Goal: Check status: Check status

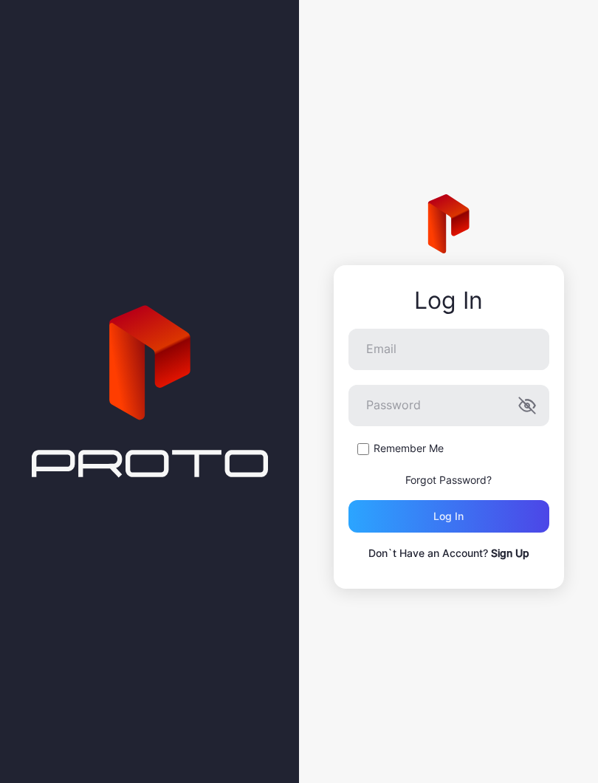
click at [404, 518] on div "Log in" at bounding box center [448, 516] width 201 height 32
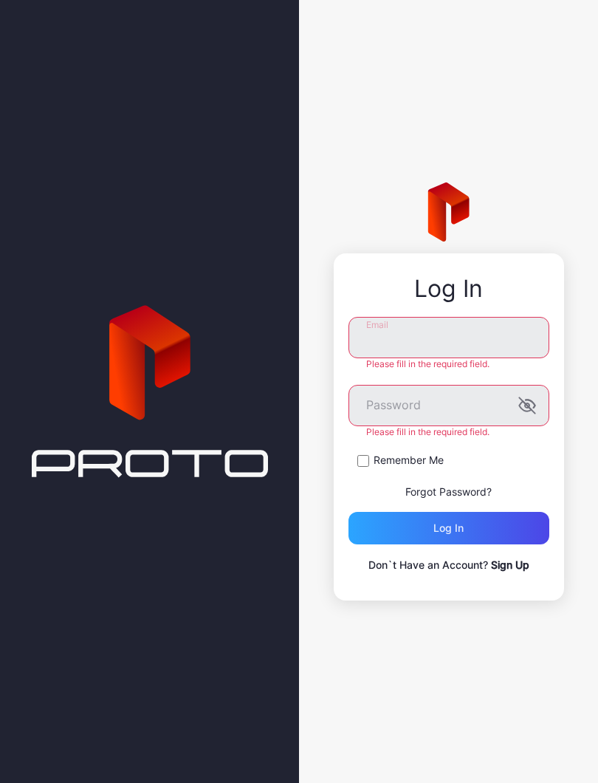
click at [377, 331] on input "Email" at bounding box center [448, 337] width 201 height 41
click at [357, 326] on input "Email" at bounding box center [448, 337] width 201 height 41
type input "**********"
click at [448, 528] on button "Log in" at bounding box center [448, 528] width 201 height 32
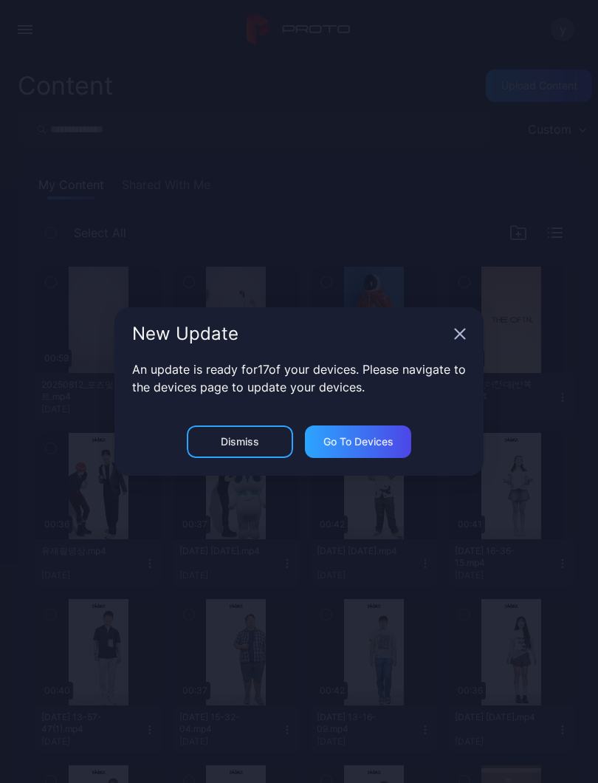
click at [461, 326] on div "New Update" at bounding box center [298, 333] width 369 height 53
click at [463, 331] on icon "button" at bounding box center [461, 334] width 10 height 10
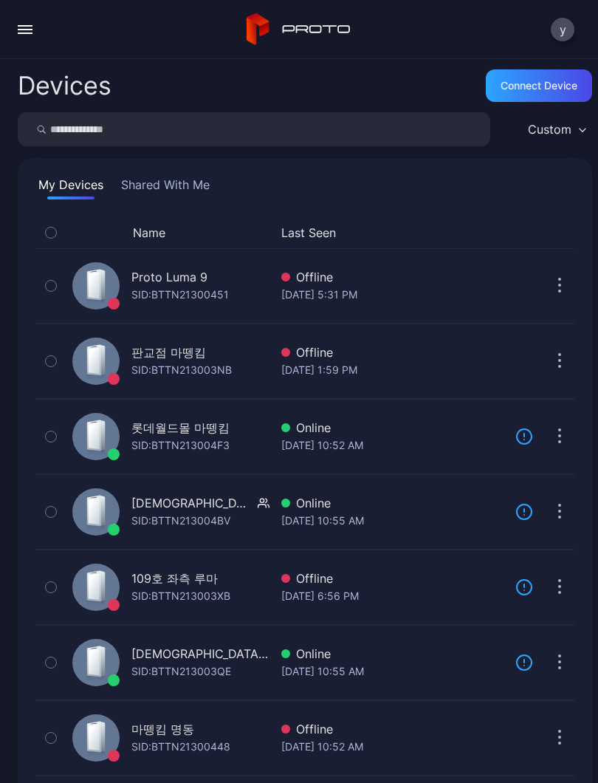
click at [207, 736] on div "마뗑킴 명동" at bounding box center [180, 729] width 99 height 18
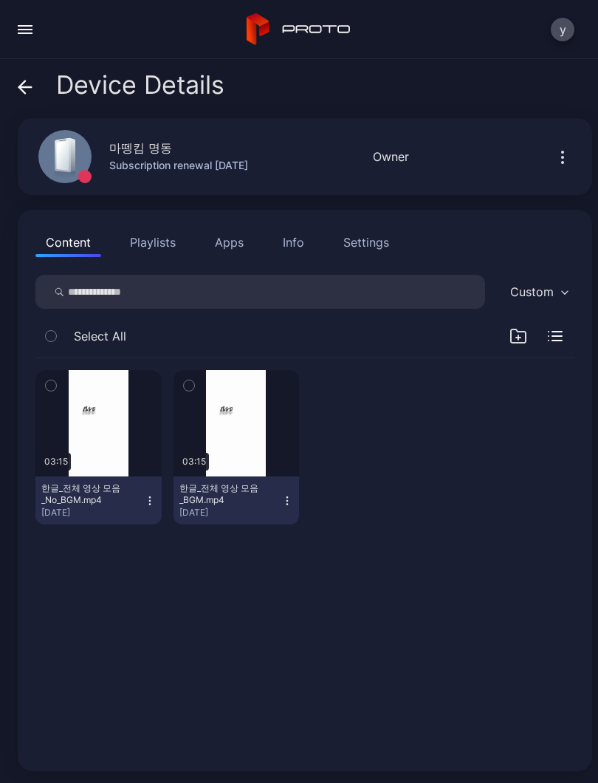
click at [0, 0] on div "button" at bounding box center [0, 0] width 0 height 0
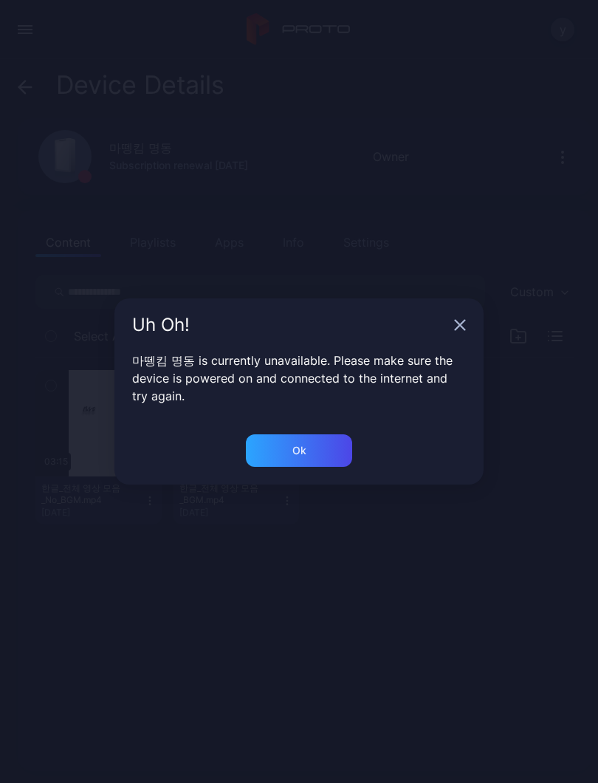
click at [292, 452] on div "Ok" at bounding box center [299, 450] width 14 height 12
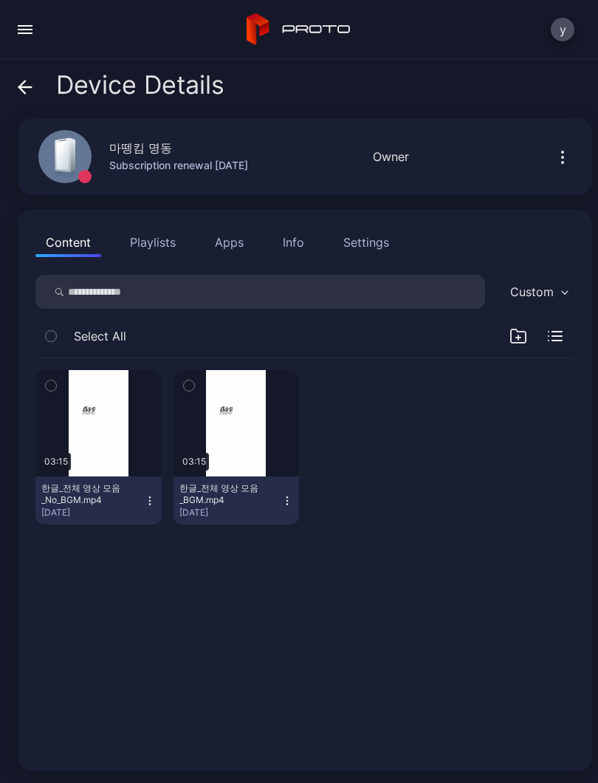
click at [29, 26] on div "button" at bounding box center [25, 25] width 15 height 1
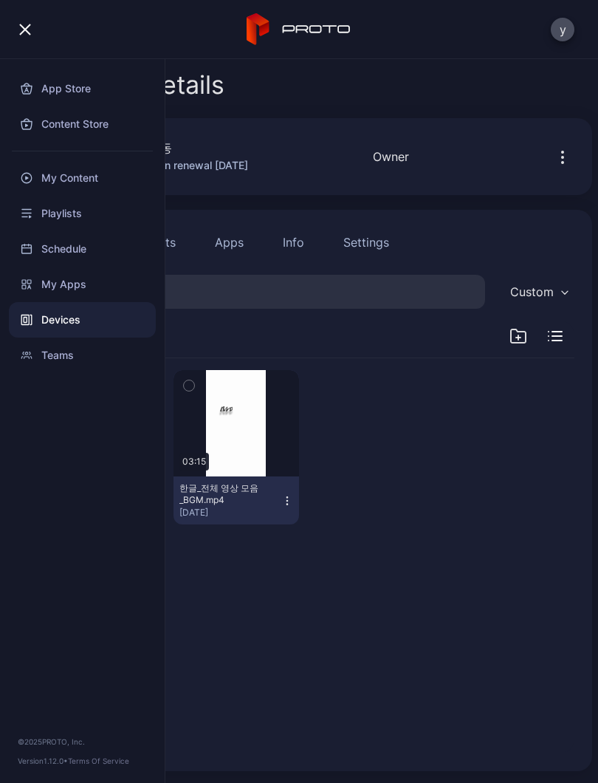
click at [164, 33] on div "y" at bounding box center [299, 29] width 598 height 59
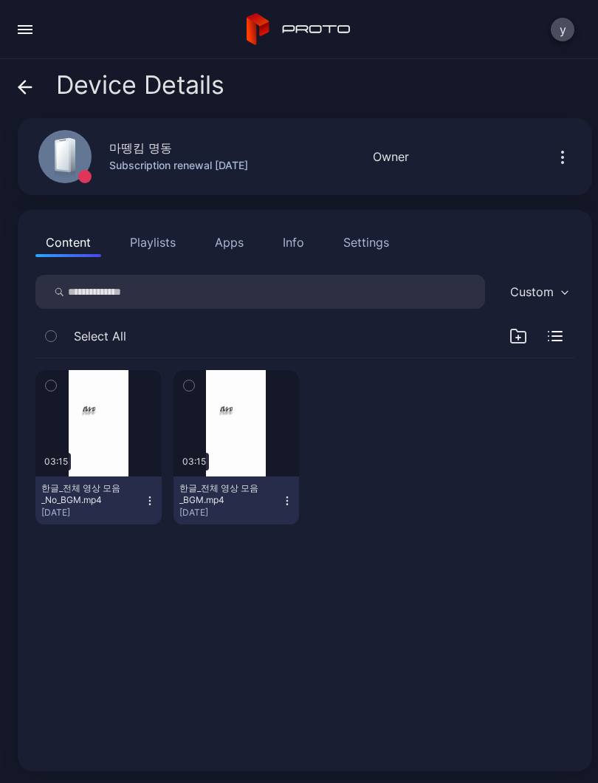
click at [27, 100] on div "Device Details" at bounding box center [121, 88] width 207 height 35
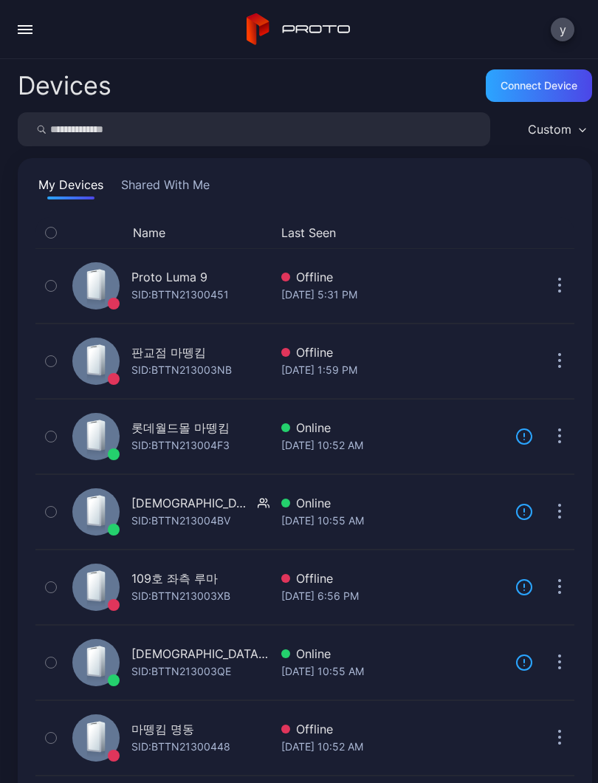
click at [196, 735] on div "마뗑킴 명동" at bounding box center [180, 729] width 99 height 18
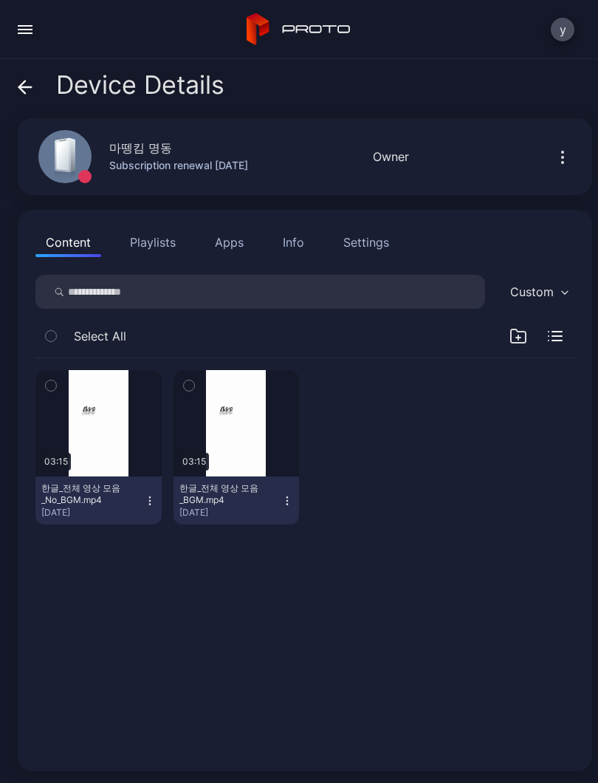
click at [126, 437] on button "button" at bounding box center [98, 423] width 126 height 106
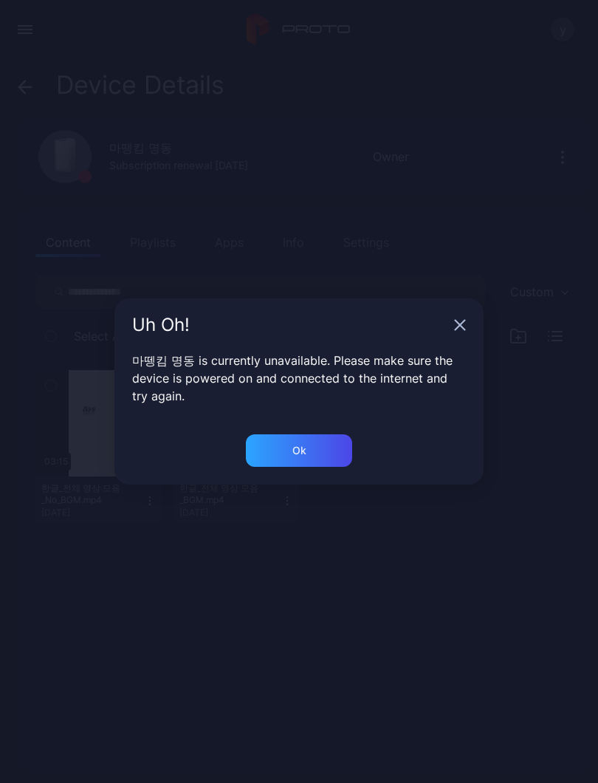
click at [310, 465] on div "Ok" at bounding box center [299, 450] width 106 height 32
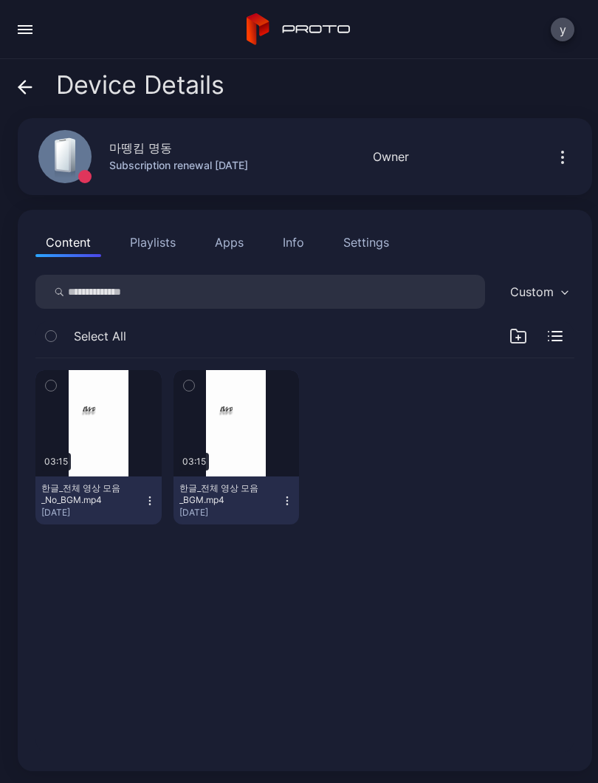
click at [100, 484] on div "한글_전체 영상 모음_No_BGM.mp4" at bounding box center [81, 494] width 81 height 24
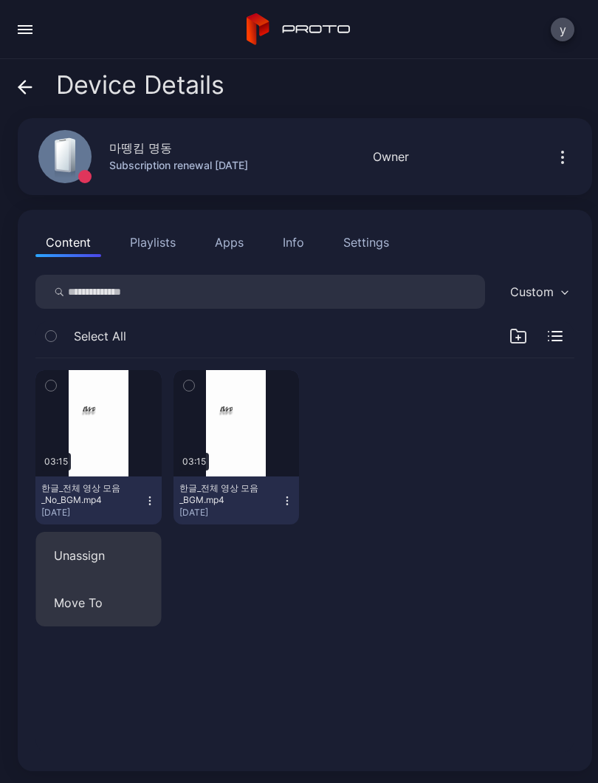
click at [59, 467] on button "button" at bounding box center [98, 423] width 126 height 106
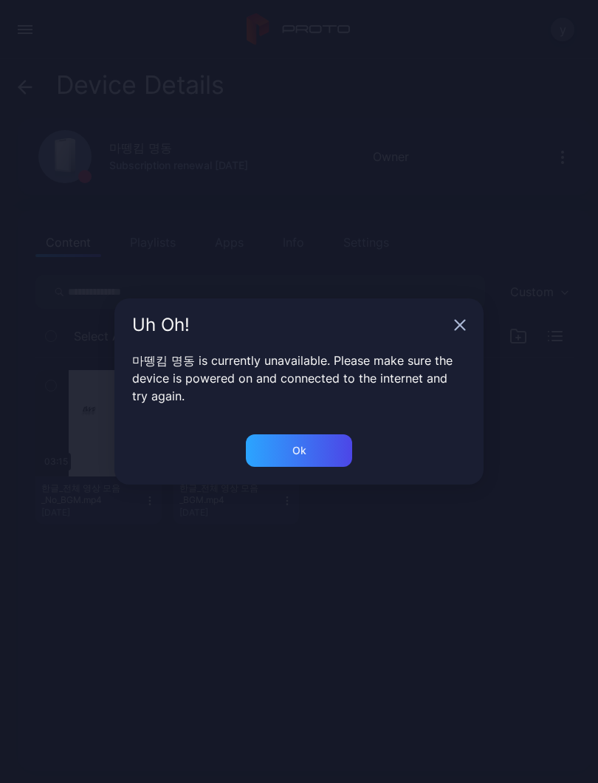
click at [53, 391] on div "Uh Oh! 마뗑킴 명동 is currently unavailable. Please make sure the device is powered …" at bounding box center [299, 391] width 598 height 783
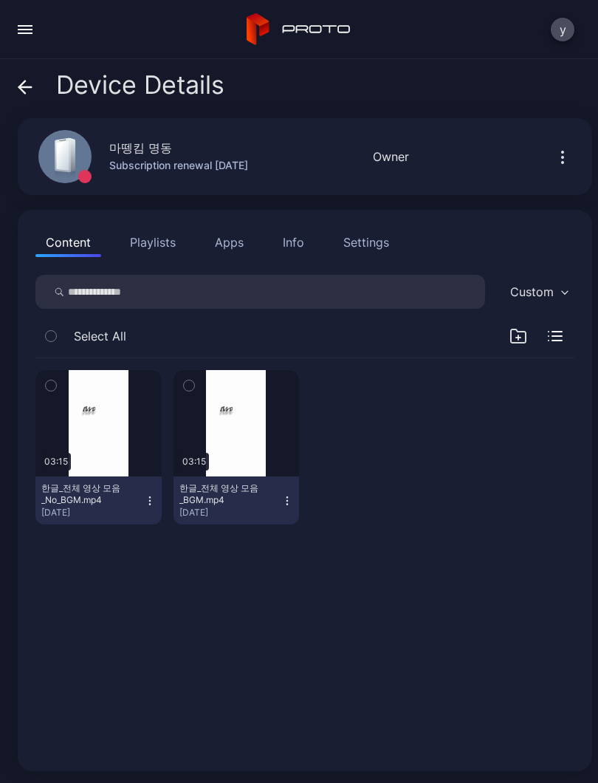
click at [106, 514] on div "[DATE]" at bounding box center [92, 512] width 103 height 12
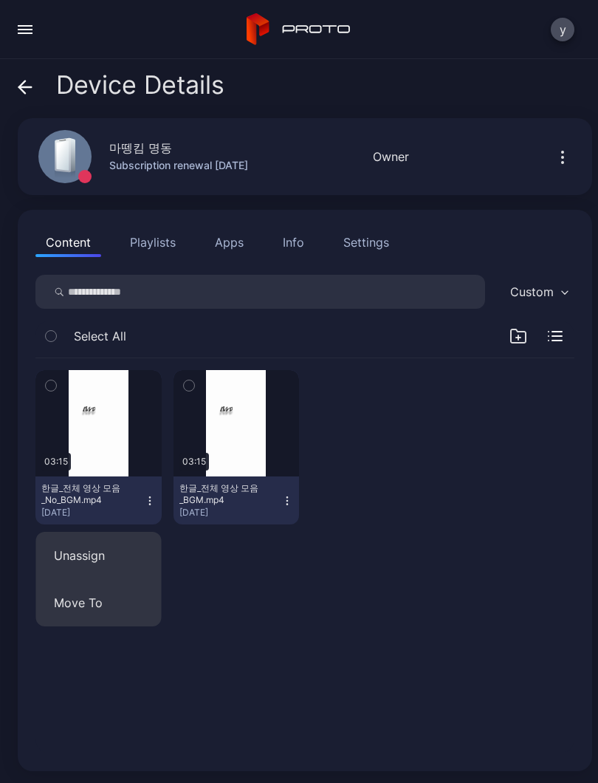
click at [233, 575] on div "03:15 한글_전체 영상 모음_No_BGM.mp4 Jul 26, 2025 03:15 한글_전체 영상 모음_BGM.mp4 Jul 26, 2025" at bounding box center [305, 555] width 563 height 419
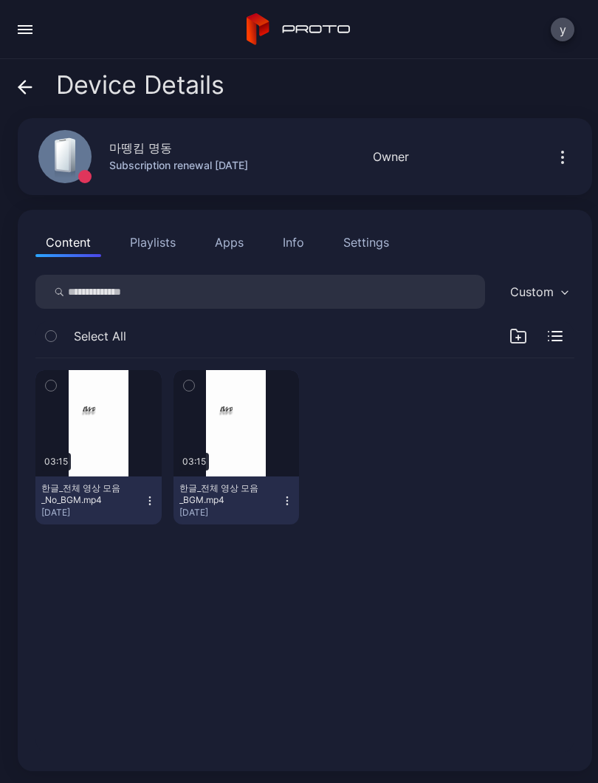
click at [0, 0] on div "button" at bounding box center [0, 0] width 0 height 0
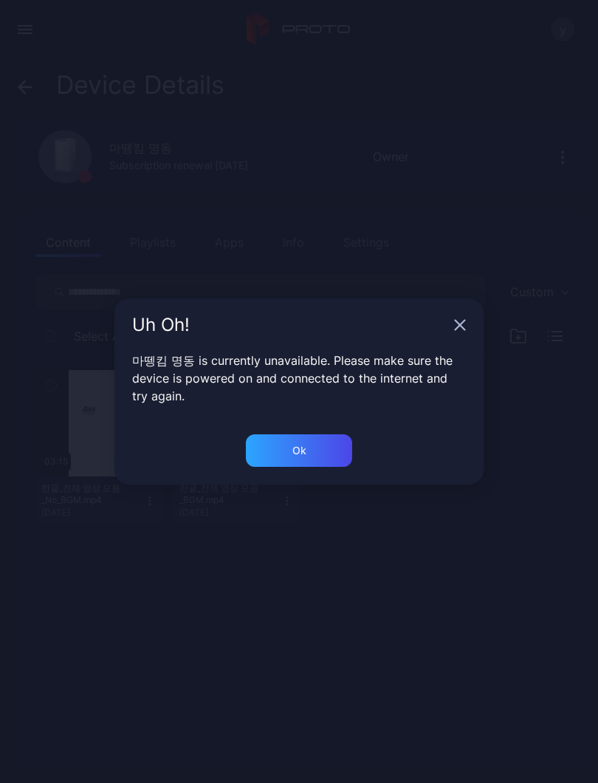
click at [308, 465] on div "Ok" at bounding box center [299, 450] width 106 height 32
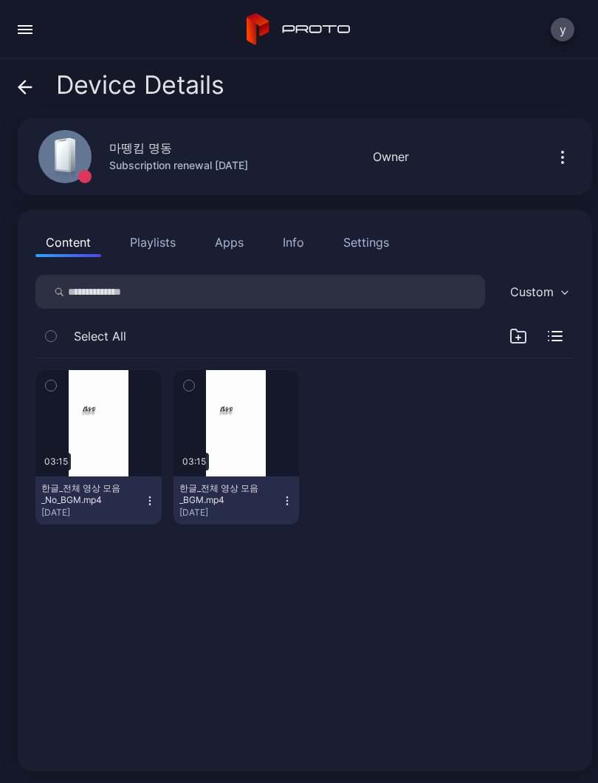
click at [21, 102] on div "Device Details" at bounding box center [121, 88] width 207 height 35
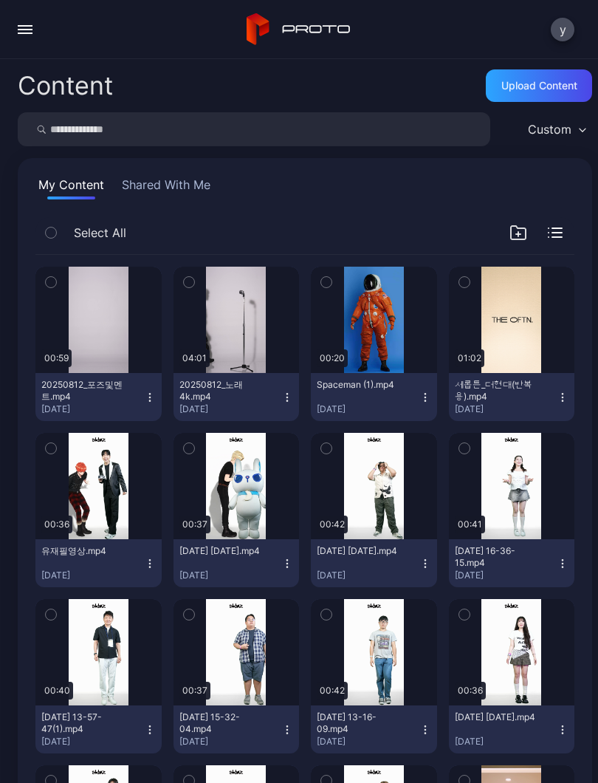
click at [21, 21] on button "button" at bounding box center [25, 30] width 30 height 30
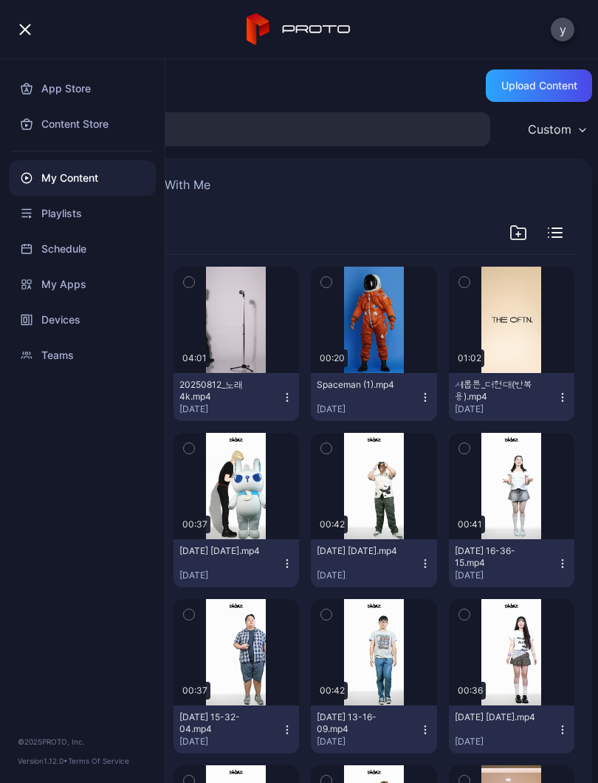
click at [35, 21] on button "button" at bounding box center [25, 30] width 30 height 30
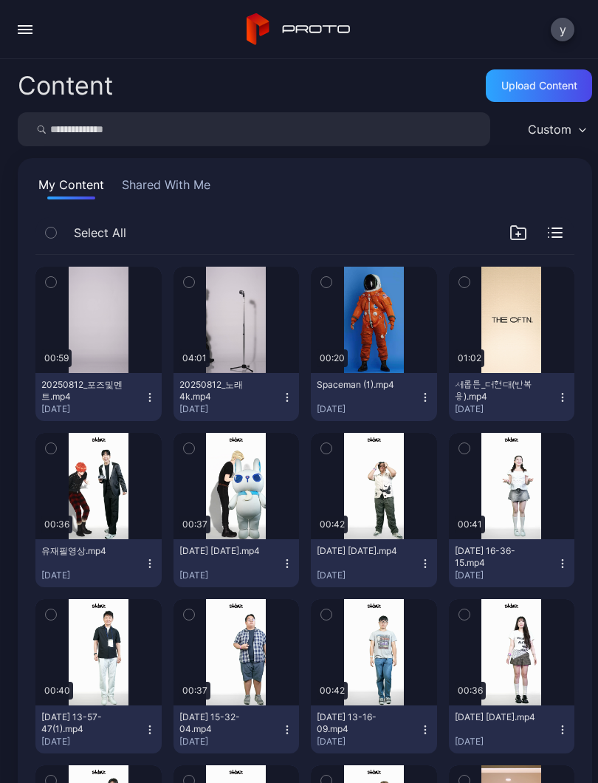
click at [564, 38] on button "y" at bounding box center [563, 30] width 24 height 24
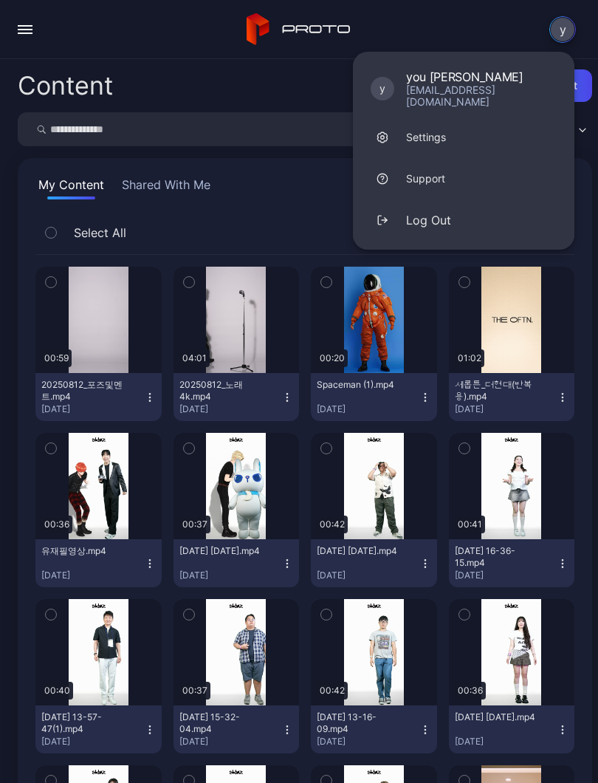
click at [523, 29] on div "y y you young jae shop78@gmail.com Settings Support Log Out" at bounding box center [299, 29] width 598 height 59
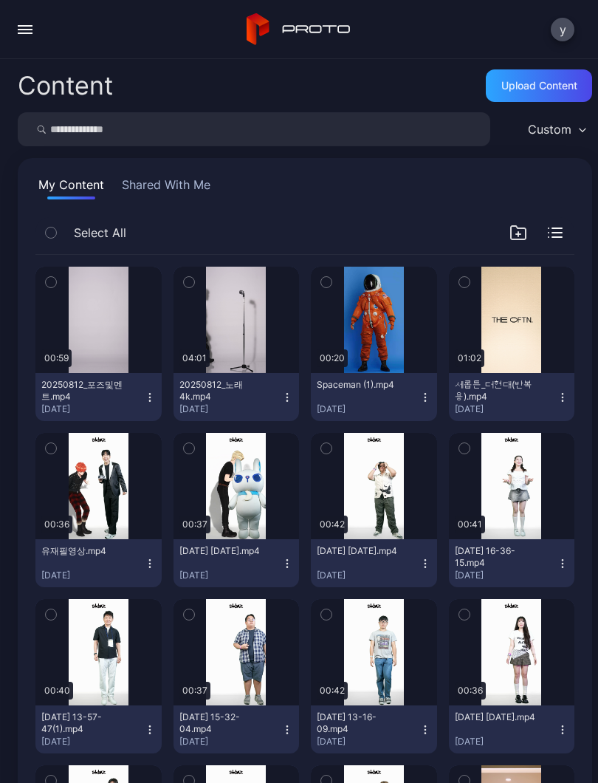
click at [23, 33] on div "button" at bounding box center [25, 32] width 15 height 1
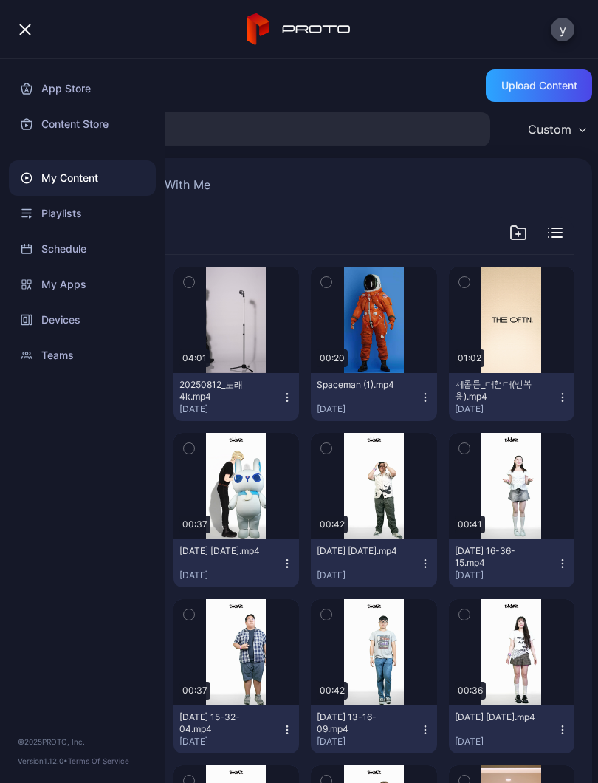
click at [84, 326] on div "Devices" at bounding box center [82, 319] width 147 height 35
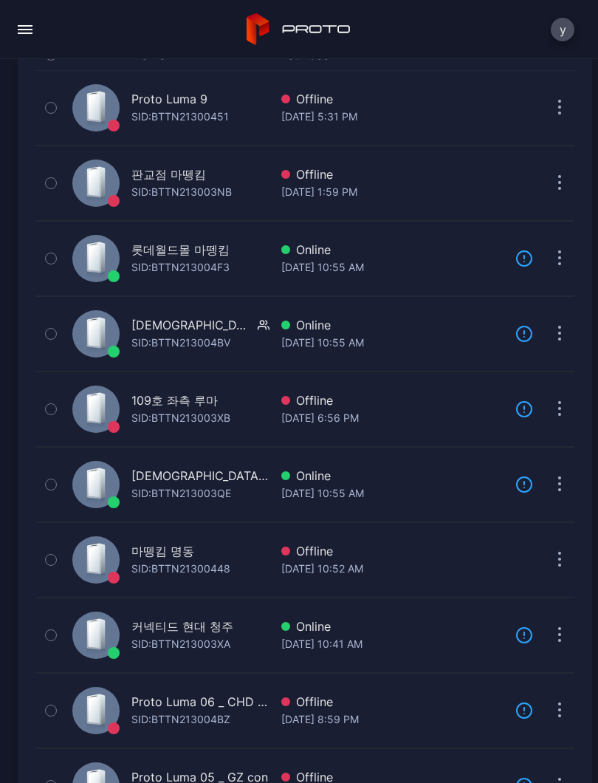
scroll to position [181, 0]
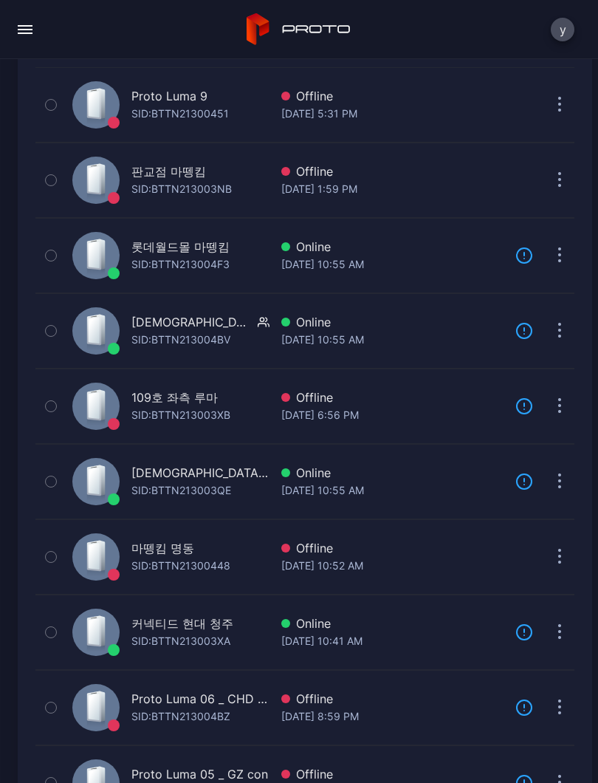
click at [156, 564] on div "SID: BTTN21300448" at bounding box center [180, 566] width 99 height 18
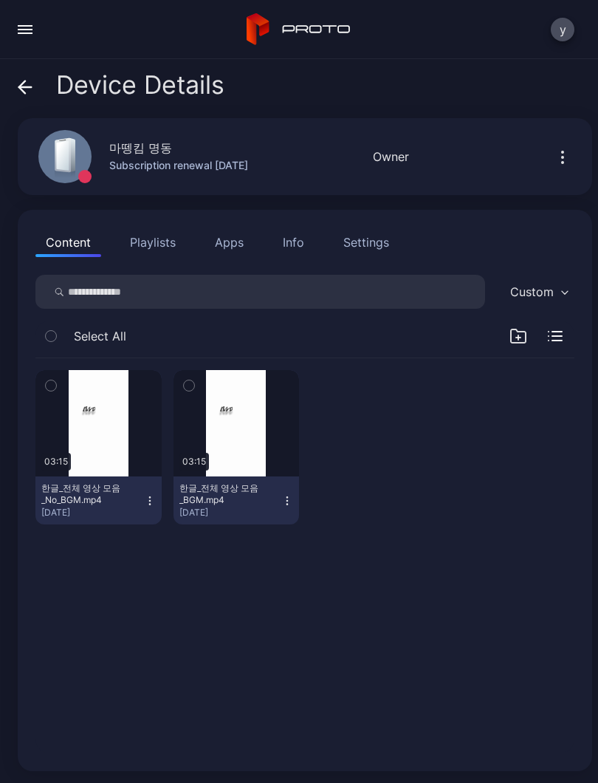
click at [24, 87] on icon at bounding box center [25, 87] width 13 height 0
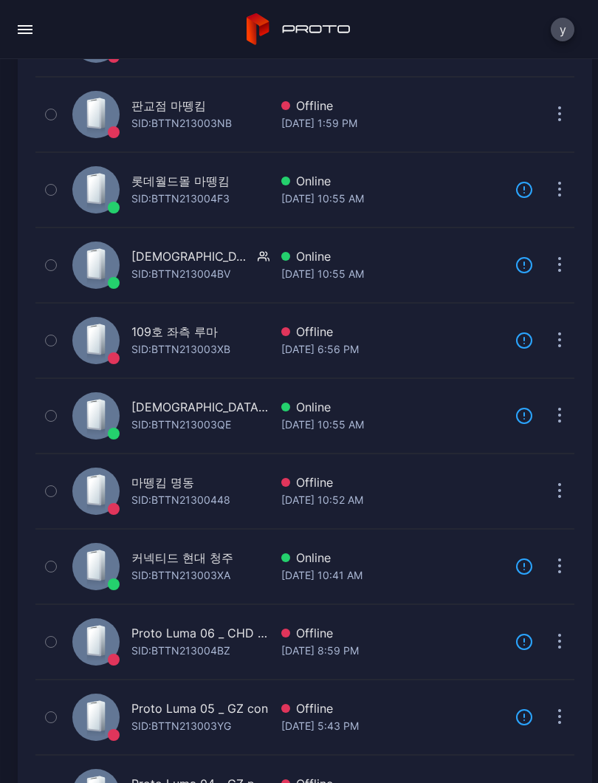
scroll to position [251, 0]
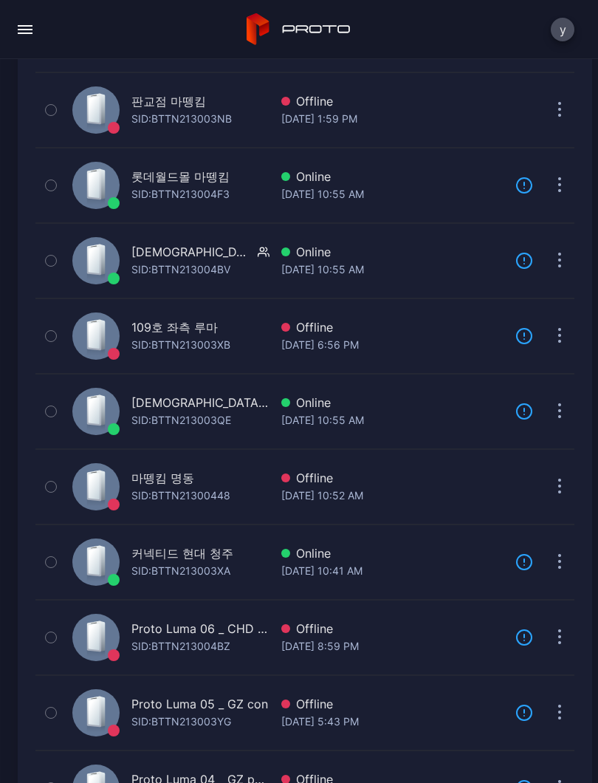
click at [159, 484] on div "마뗑킴 명동" at bounding box center [162, 478] width 63 height 18
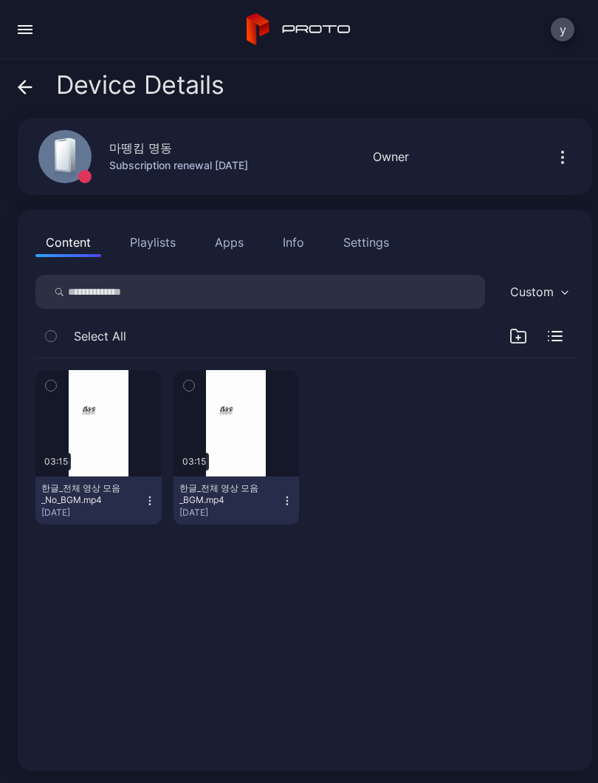
click at [32, 87] on icon at bounding box center [25, 87] width 13 height 0
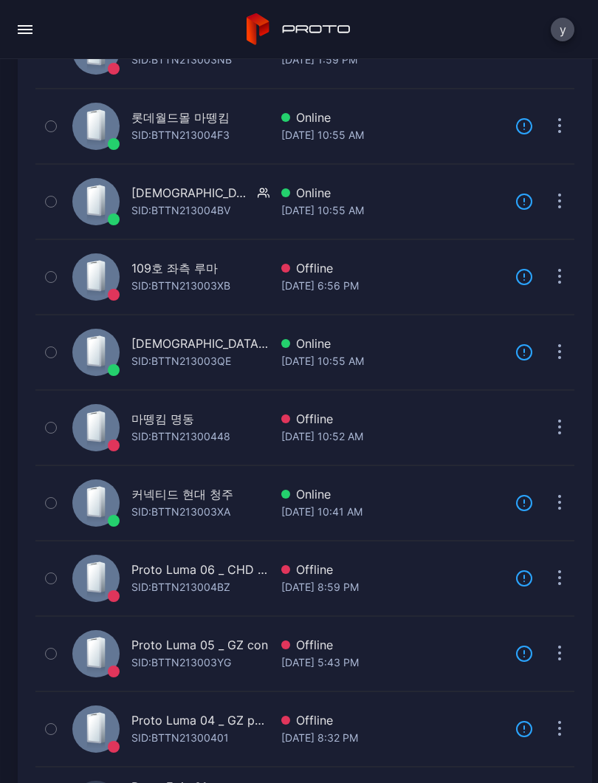
scroll to position [318, 0]
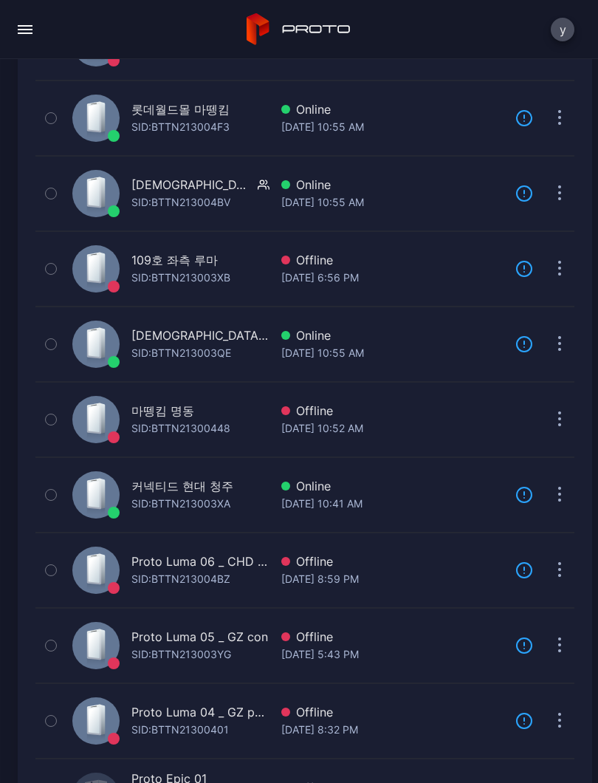
click at [153, 430] on div "SID: BTTN21300448" at bounding box center [180, 428] width 99 height 18
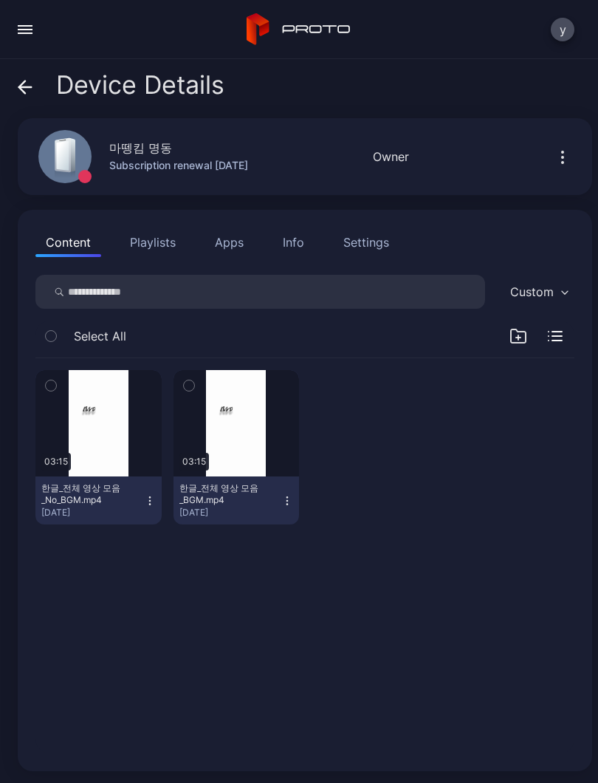
click at [27, 87] on icon at bounding box center [25, 87] width 13 height 0
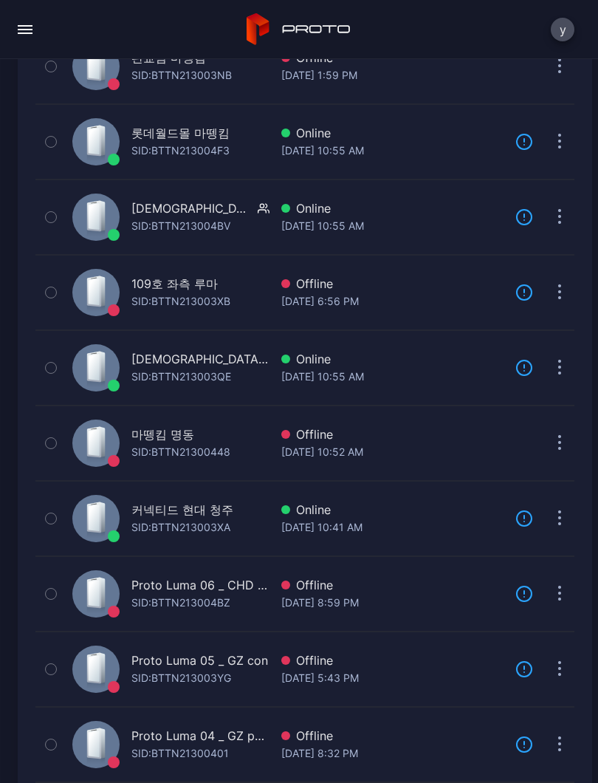
scroll to position [292, 0]
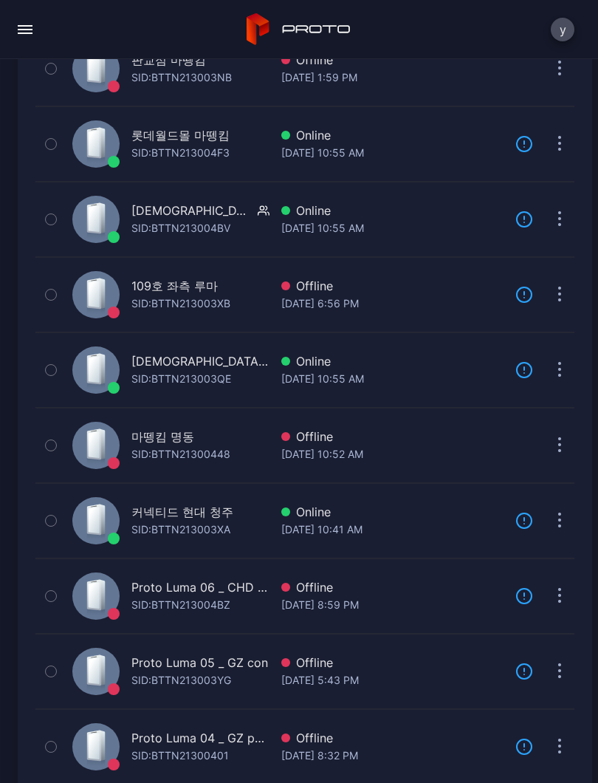
click at [557, 430] on button "button" at bounding box center [560, 445] width 30 height 30
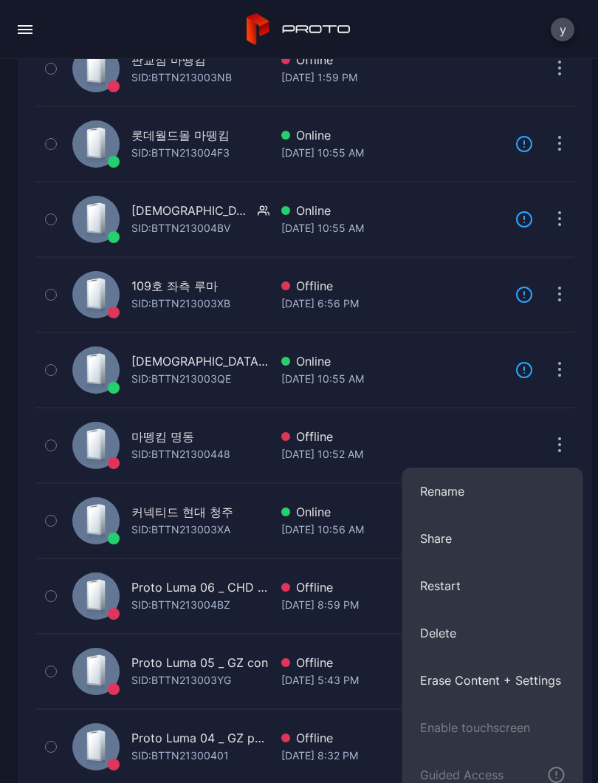
click at [568, 452] on button "button" at bounding box center [560, 445] width 30 height 30
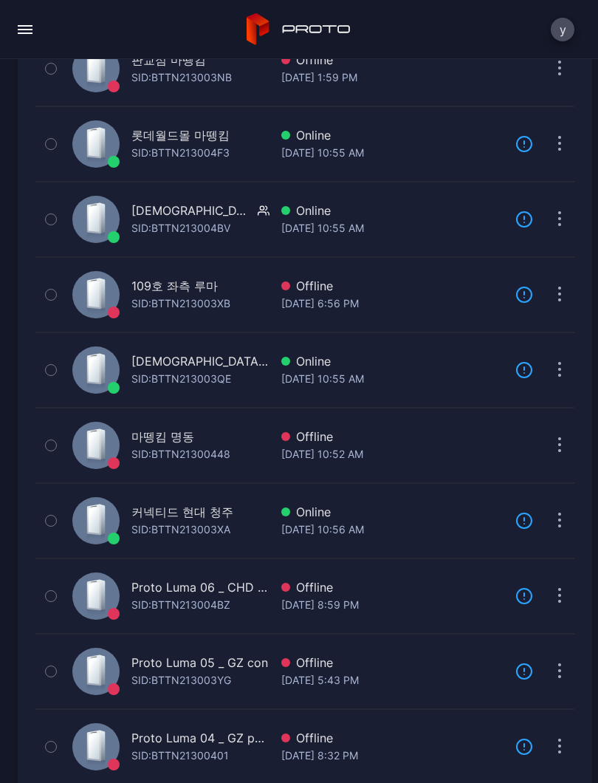
click at [568, 450] on button "button" at bounding box center [560, 445] width 30 height 30
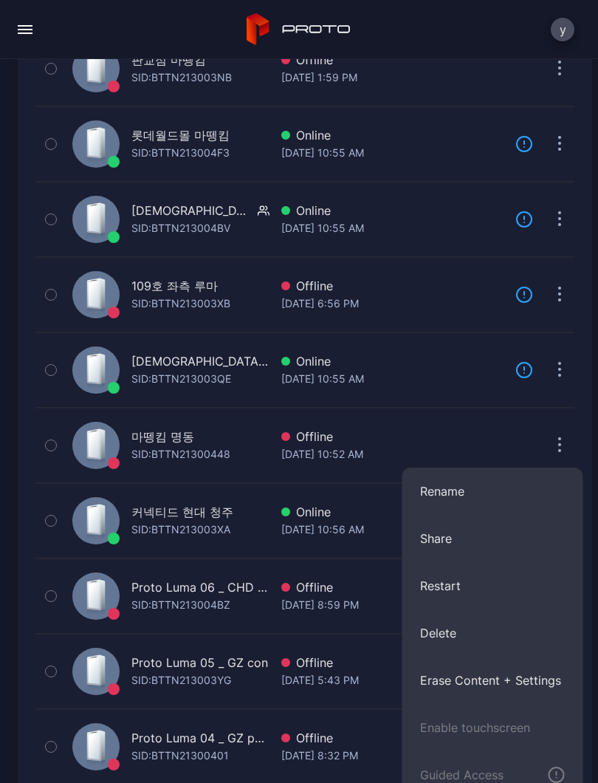
click at [139, 456] on div "SID: BTTN21300448" at bounding box center [180, 454] width 99 height 18
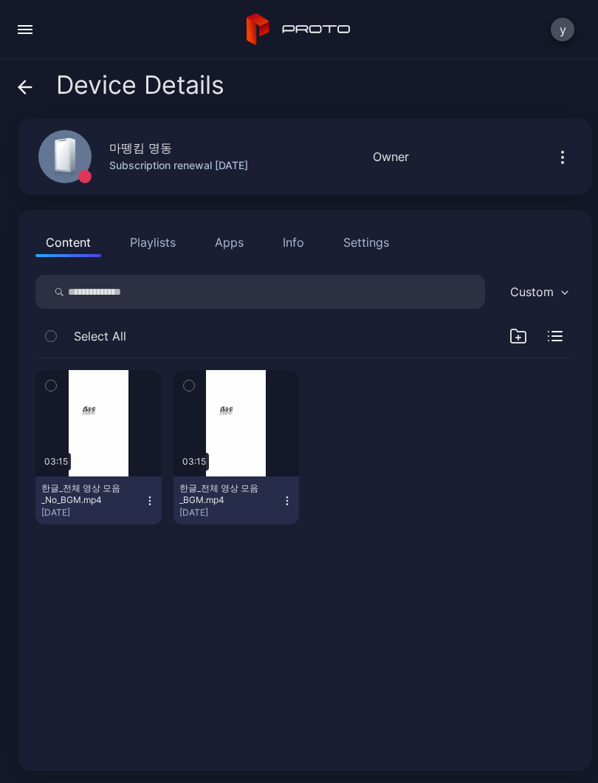
click at [30, 83] on icon at bounding box center [25, 87] width 15 height 15
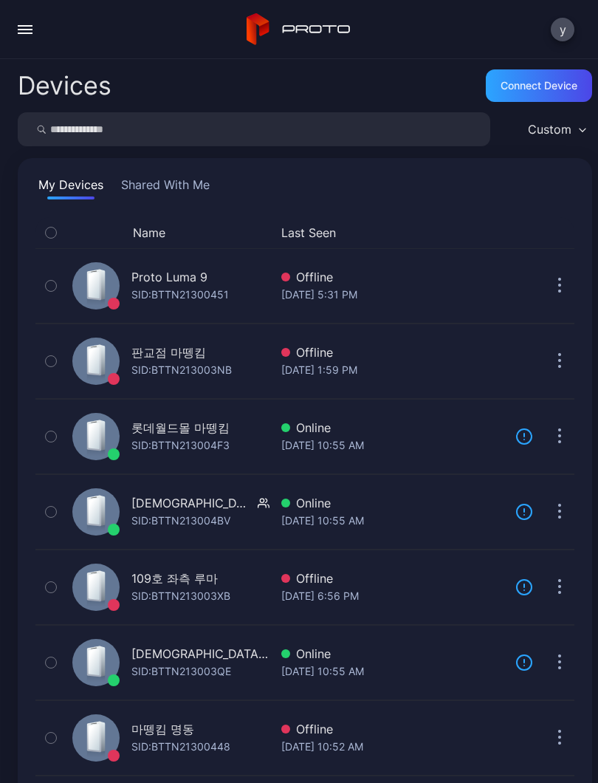
scroll to position [292, 0]
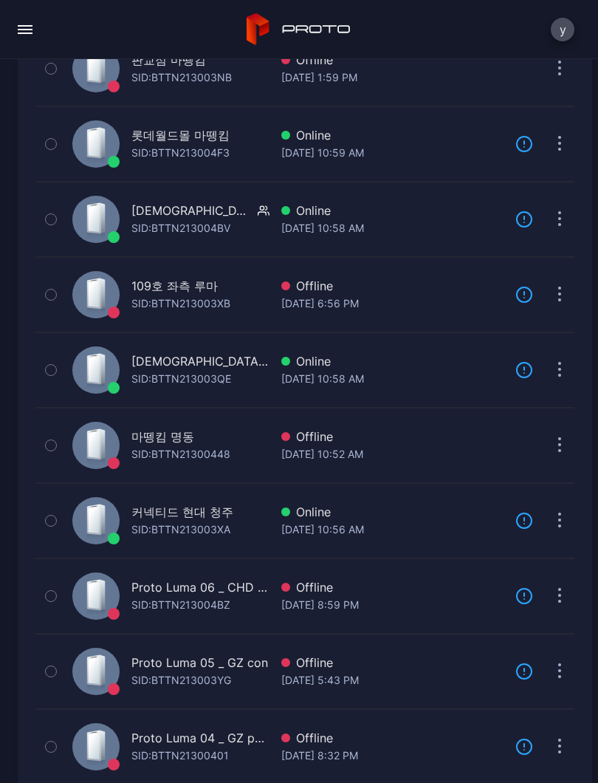
click at [21, 27] on button "button" at bounding box center [25, 30] width 30 height 30
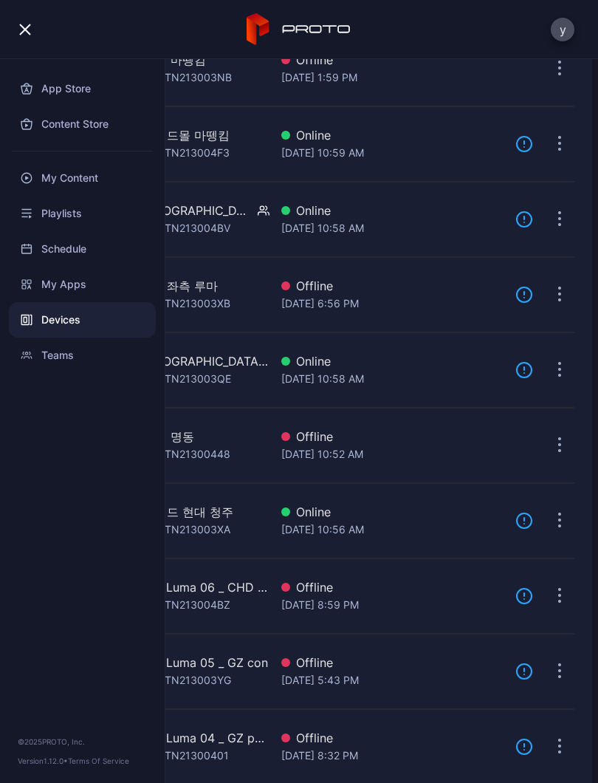
click at [55, 328] on div "Devices" at bounding box center [82, 319] width 147 height 35
click at [54, 317] on div "Devices" at bounding box center [82, 319] width 147 height 35
click at [52, 320] on div "Devices" at bounding box center [82, 319] width 147 height 35
click at [55, 320] on div "Devices" at bounding box center [82, 319] width 147 height 35
click at [55, 319] on div "Devices" at bounding box center [82, 319] width 147 height 35
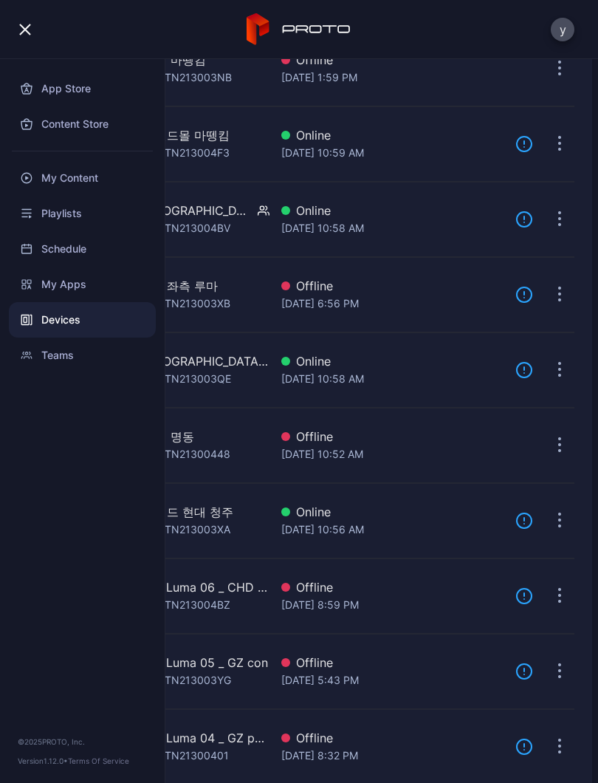
click at [255, 459] on div "마뗑킴 명동 SID: BTTN21300448" at bounding box center [167, 445] width 203 height 68
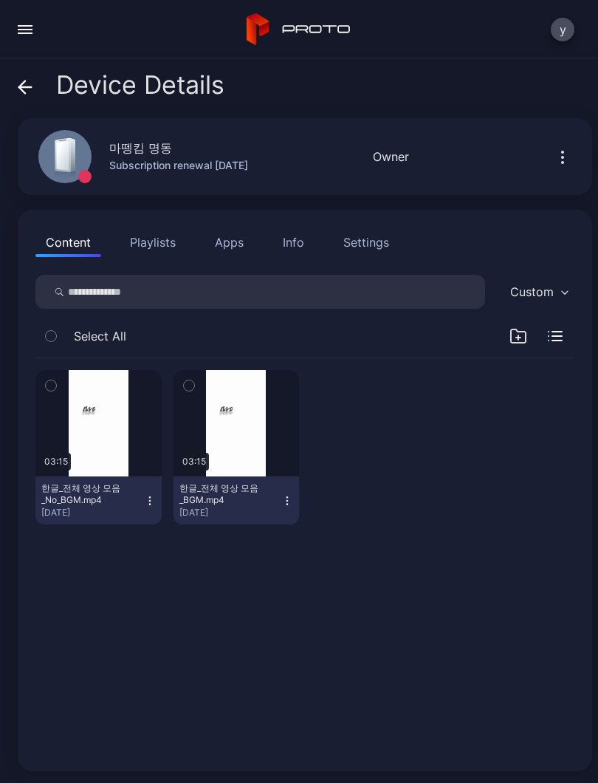
click at [28, 35] on button "button" at bounding box center [25, 30] width 30 height 30
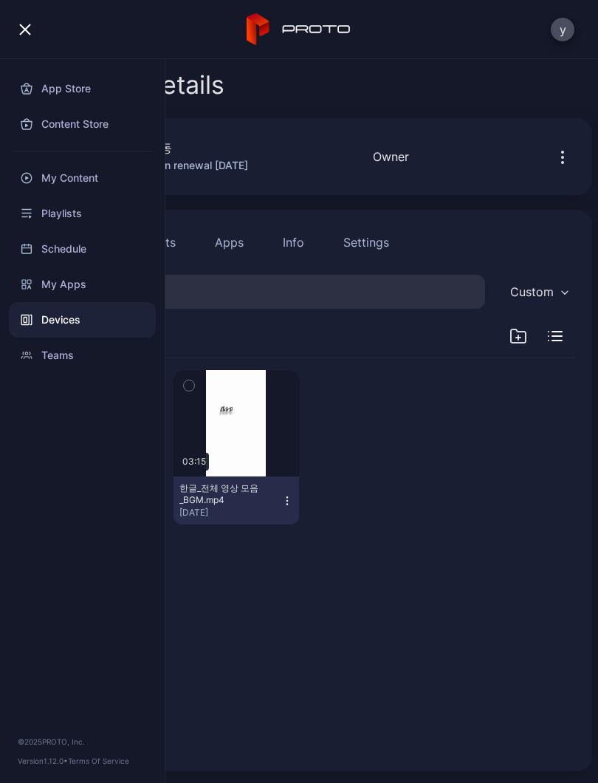
click at [61, 331] on div "Devices" at bounding box center [82, 319] width 147 height 35
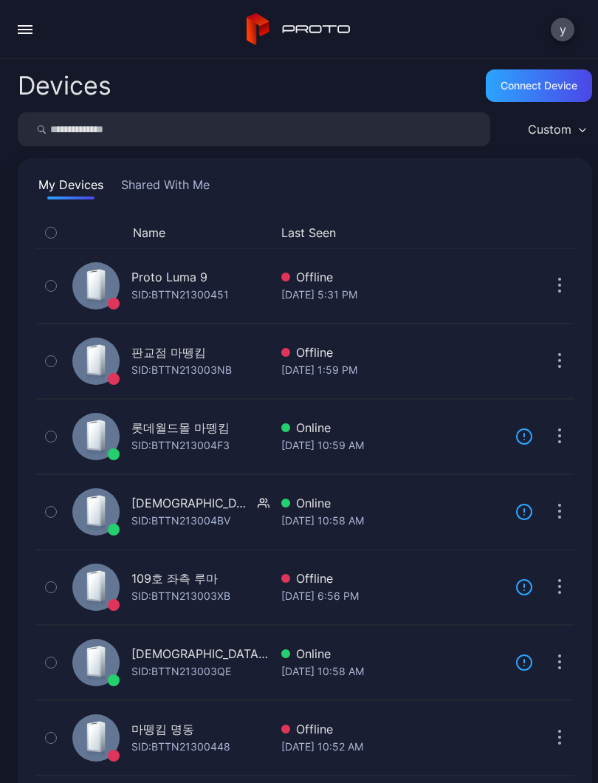
scroll to position [292, 0]
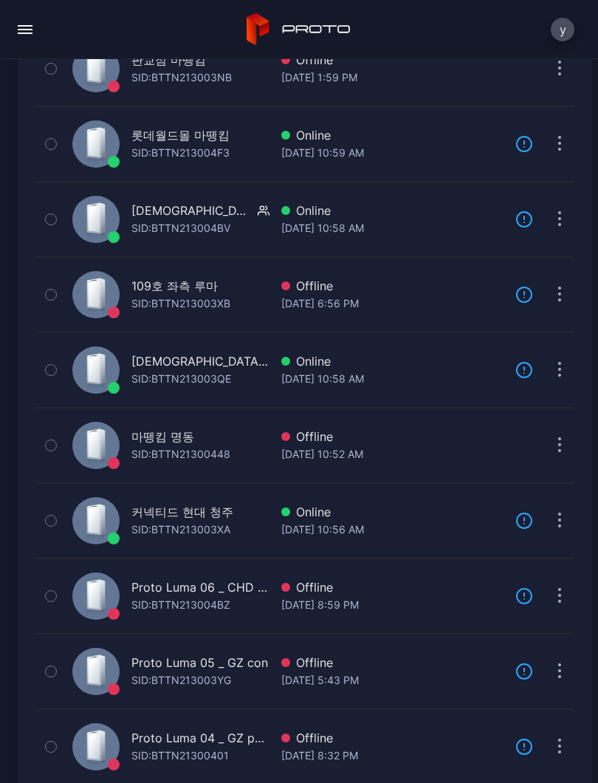
click at [164, 450] on div "SID: BTTN21300448" at bounding box center [180, 454] width 99 height 18
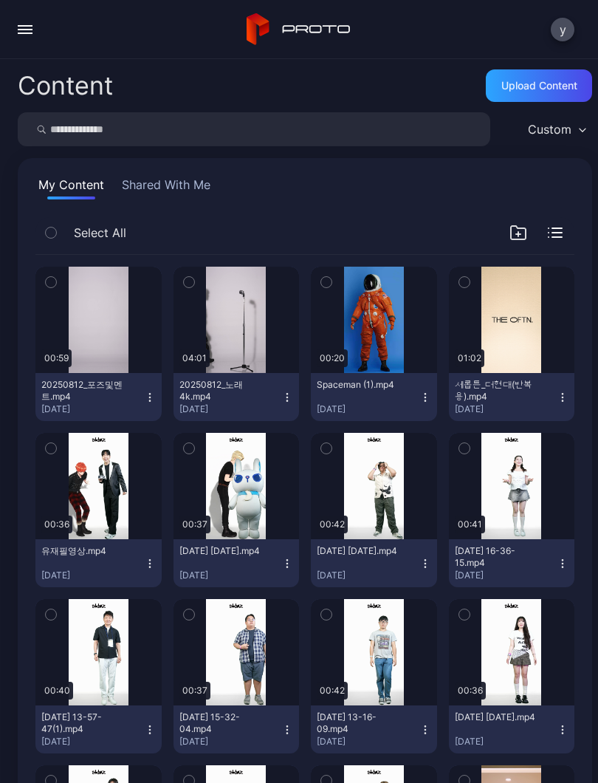
click at [30, 36] on button "button" at bounding box center [25, 30] width 30 height 30
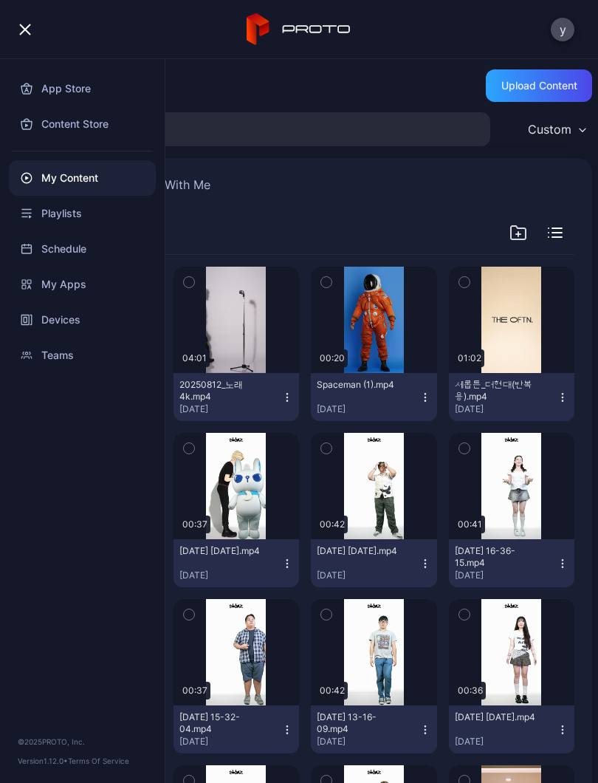
click at [63, 327] on div "Devices" at bounding box center [82, 319] width 147 height 35
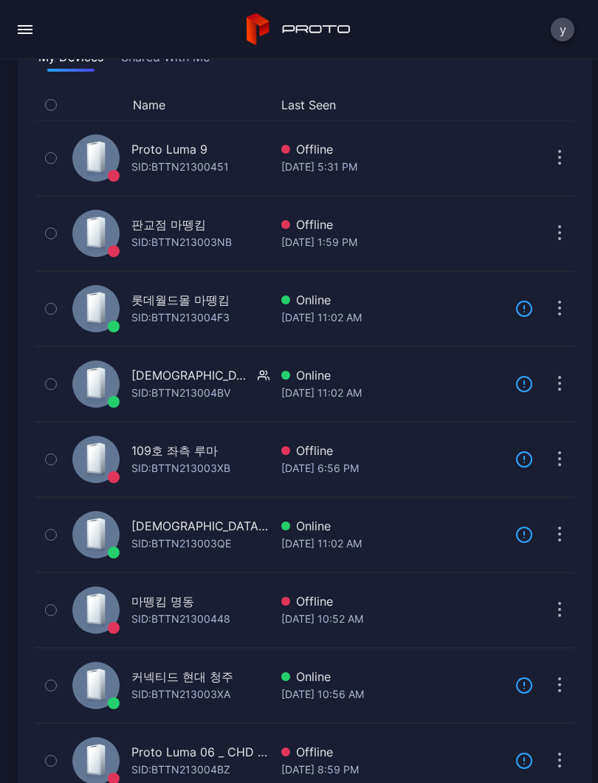
scroll to position [128, 0]
click at [402, 609] on div "[DATE] 10:52 AM" at bounding box center [392, 618] width 222 height 18
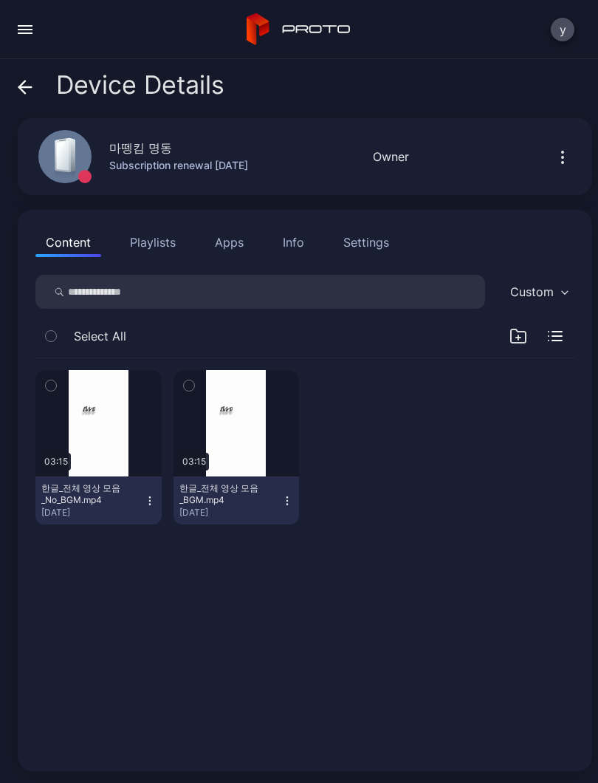
click at [4, 86] on div "Device Details 마뗑킴 명동 Subscription renewal [DATE] Offline Last Seen [DATE] 10:5…" at bounding box center [299, 420] width 598 height 723
click at [34, 92] on div "Device Details" at bounding box center [121, 88] width 207 height 35
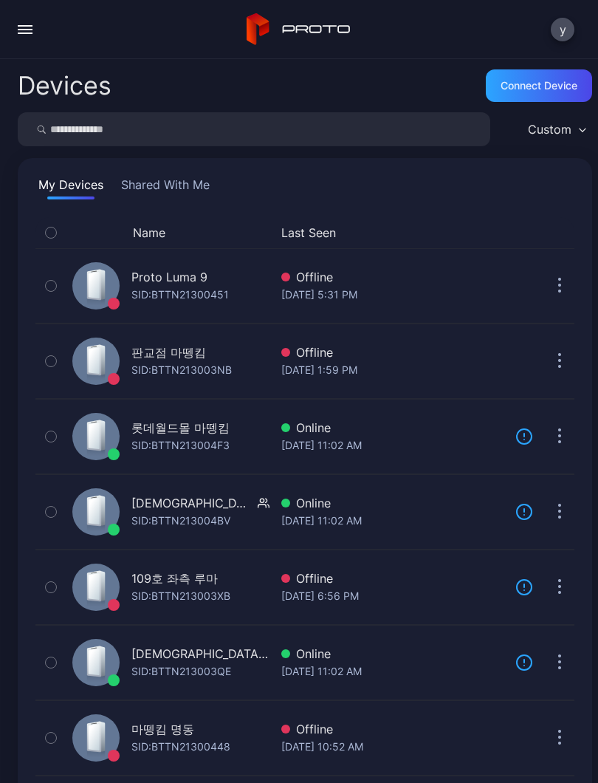
scroll to position [128, 0]
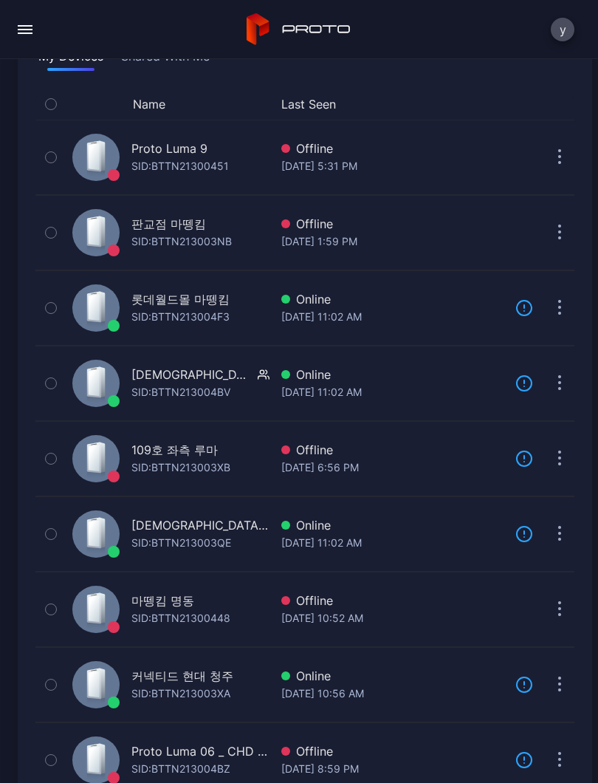
click at [563, 603] on button "button" at bounding box center [560, 609] width 30 height 30
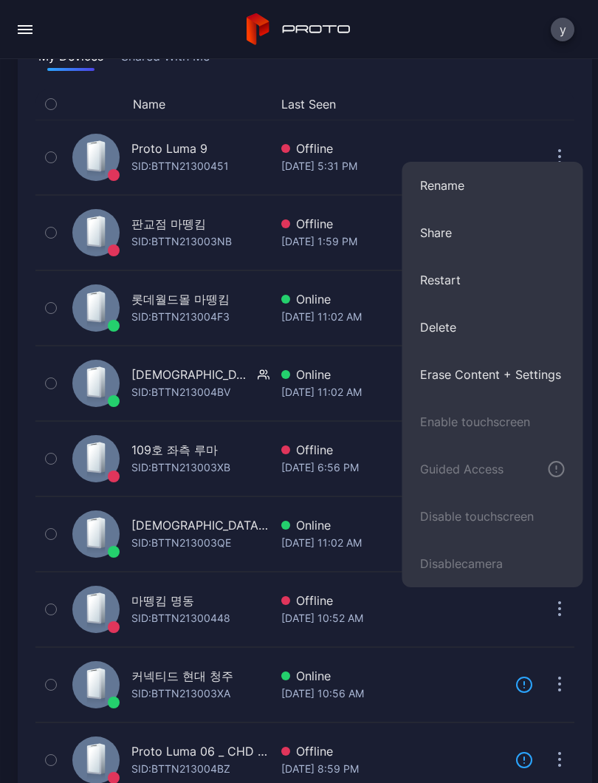
click at [561, 613] on icon "button" at bounding box center [560, 609] width 4 height 17
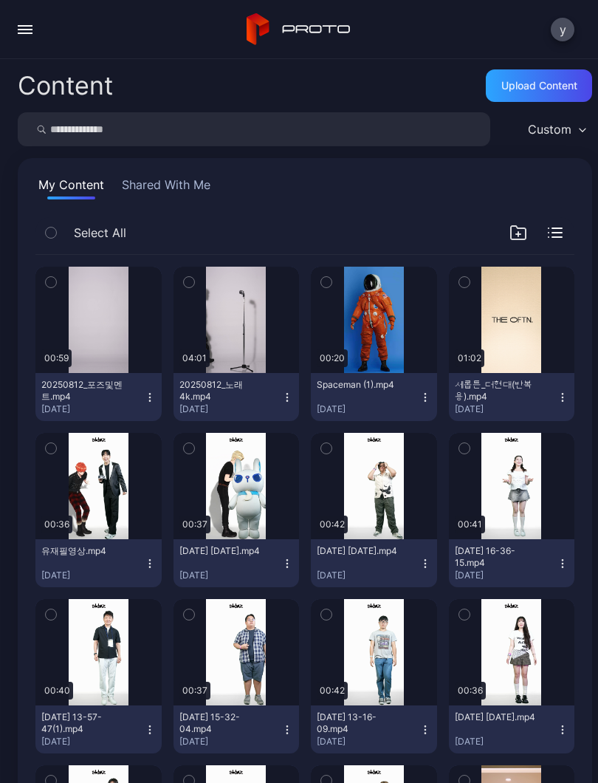
click at [25, 42] on button "button" at bounding box center [25, 30] width 30 height 30
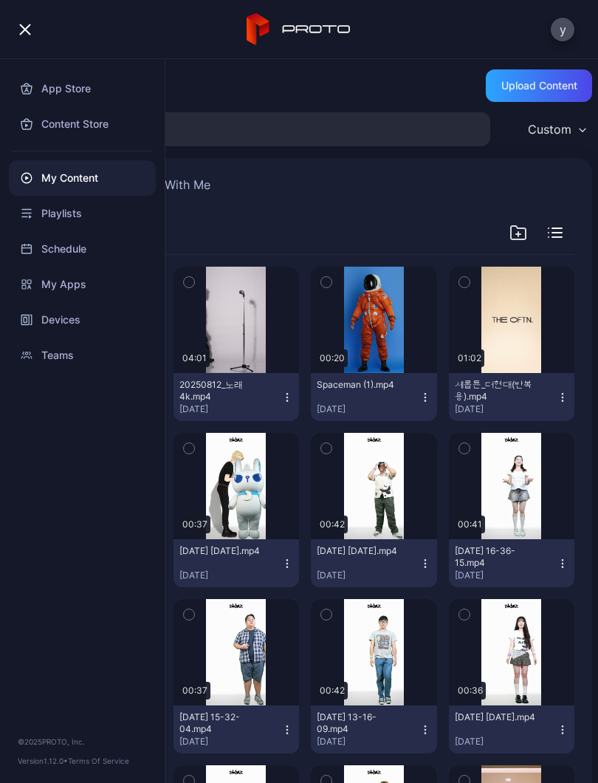
click at [72, 324] on div "Devices" at bounding box center [82, 319] width 147 height 35
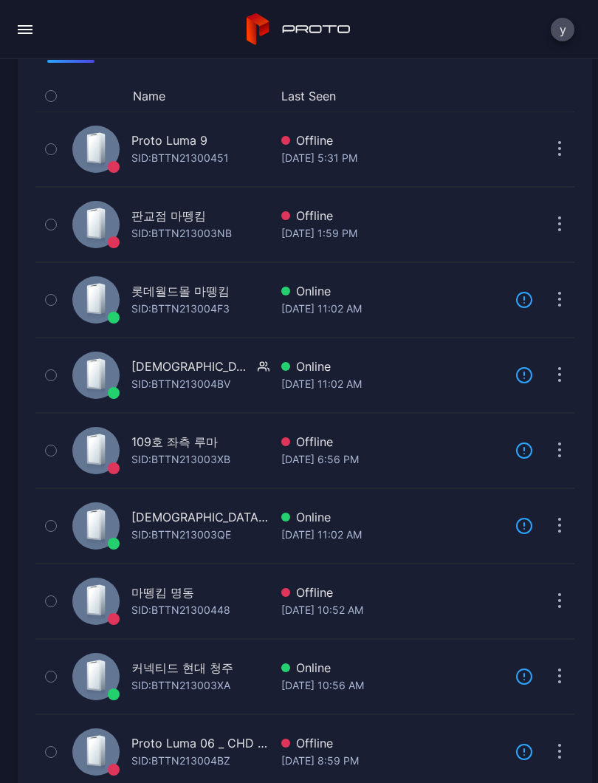
scroll to position [145, 0]
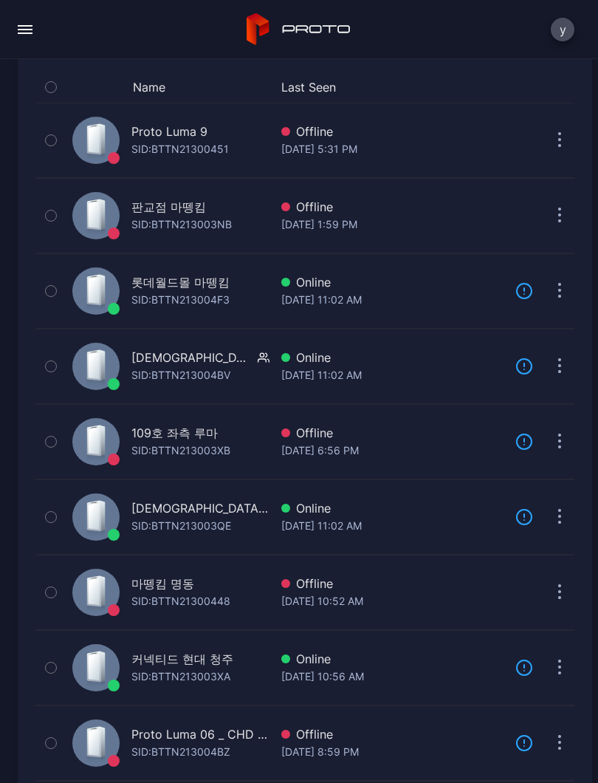
click at [430, 596] on div "[DATE] 10:52 AM" at bounding box center [392, 601] width 222 height 18
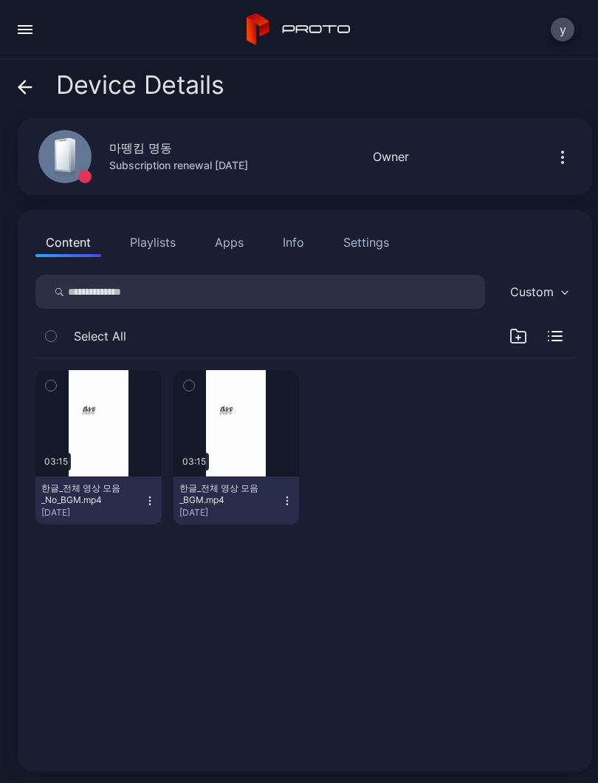
click at [0, 0] on div "button" at bounding box center [0, 0] width 0 height 0
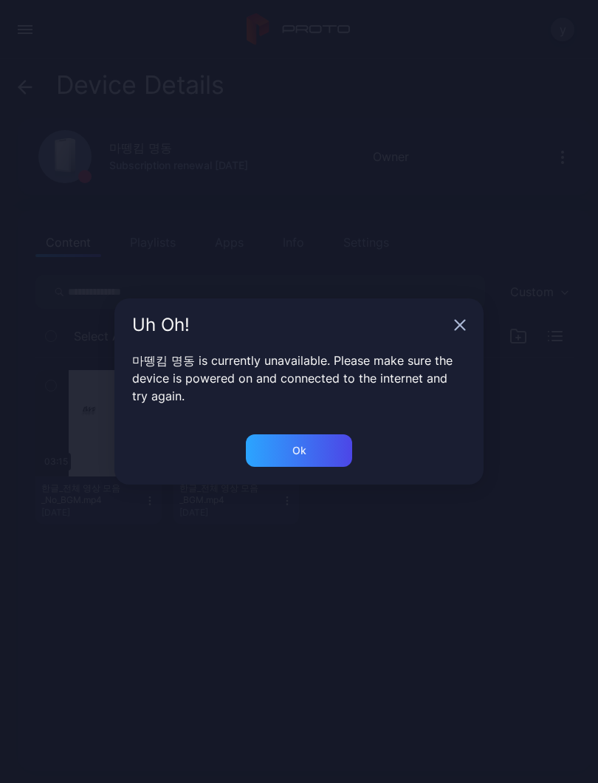
click at [462, 327] on icon "button" at bounding box center [461, 325] width 10 height 10
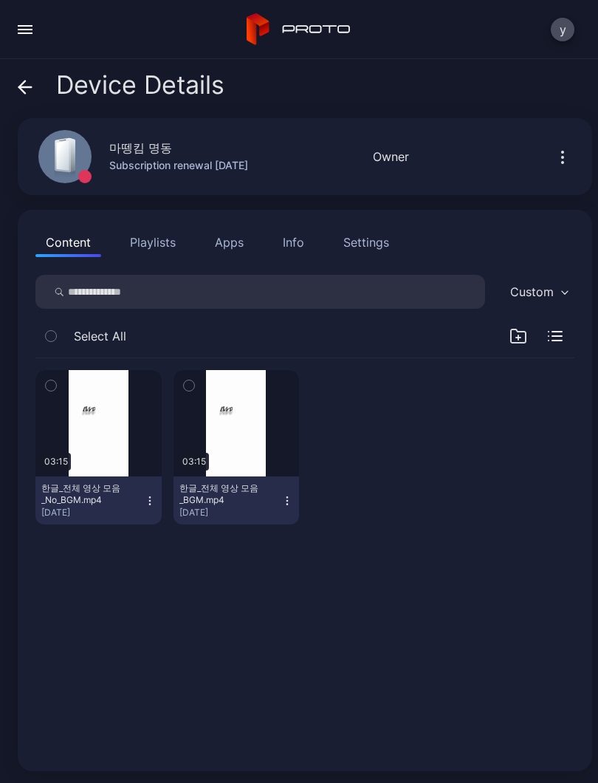
click at [247, 437] on button "button" at bounding box center [236, 423] width 126 height 106
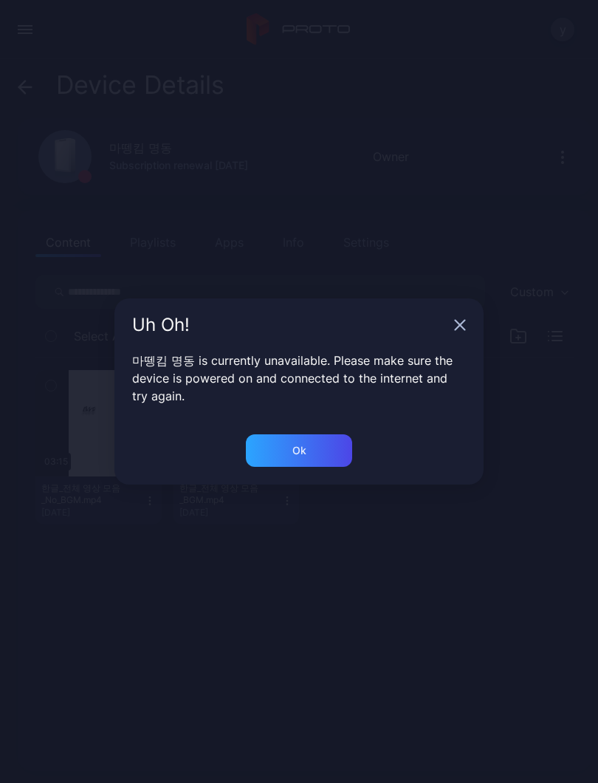
click at [465, 329] on icon "button" at bounding box center [460, 325] width 12 height 12
